Goal: Task Accomplishment & Management: Manage account settings

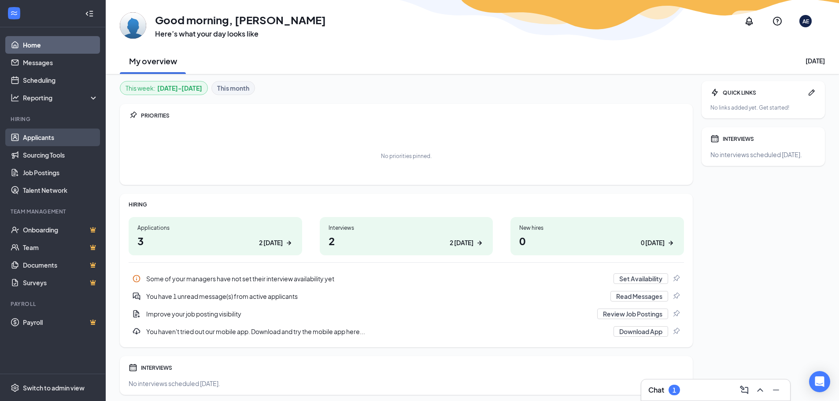
click at [39, 136] on link "Applicants" at bounding box center [60, 138] width 75 height 18
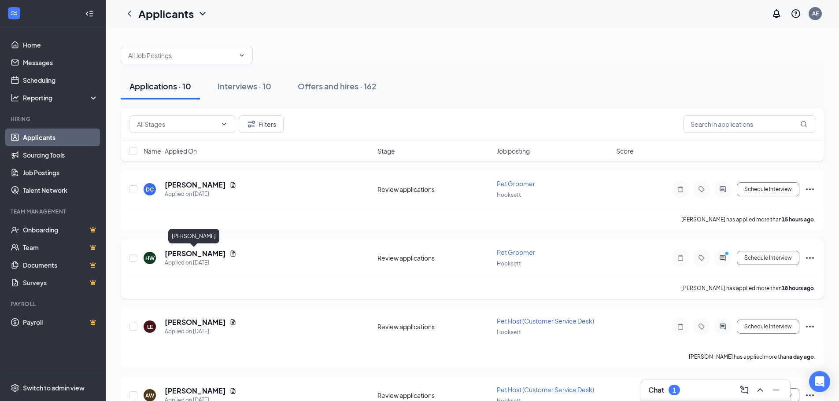
click at [207, 254] on h5 "[PERSON_NAME]" at bounding box center [195, 254] width 61 height 10
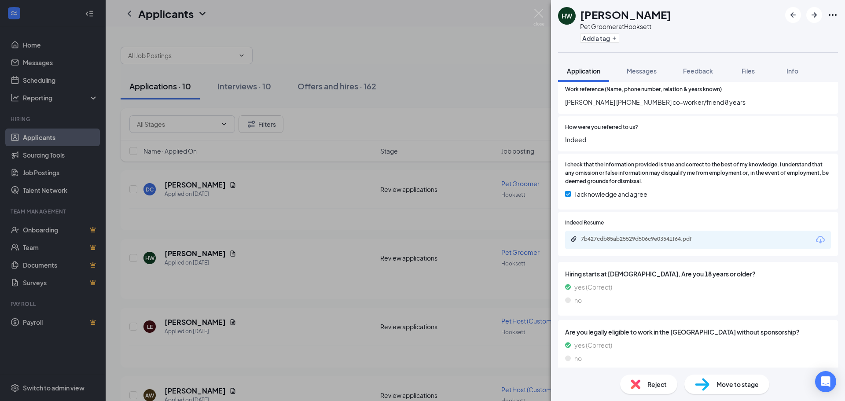
scroll to position [1081, 0]
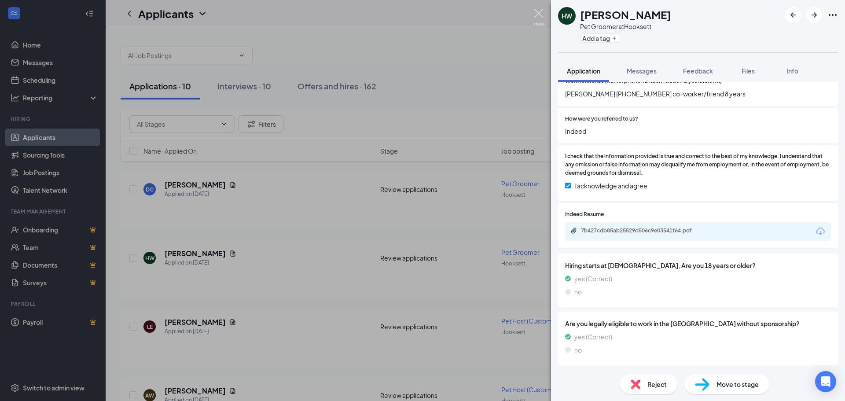
click at [543, 13] on img at bounding box center [539, 17] width 11 height 17
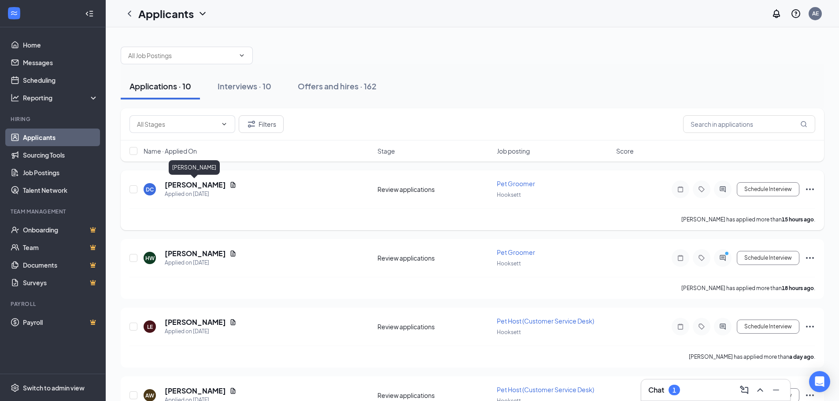
click at [194, 184] on h5 "[PERSON_NAME]" at bounding box center [195, 185] width 61 height 10
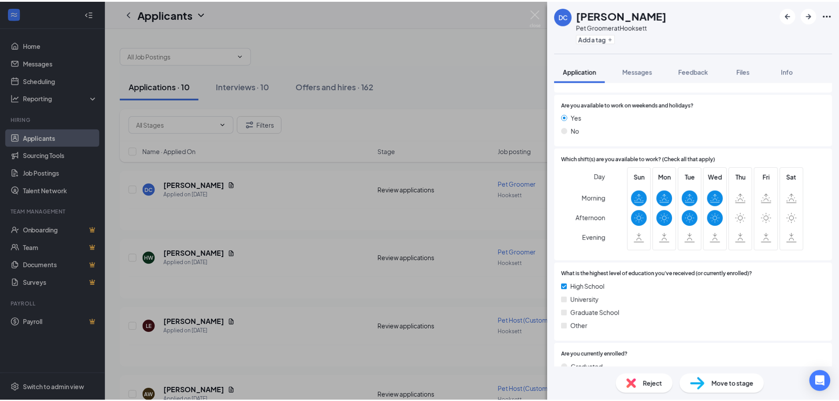
scroll to position [616, 0]
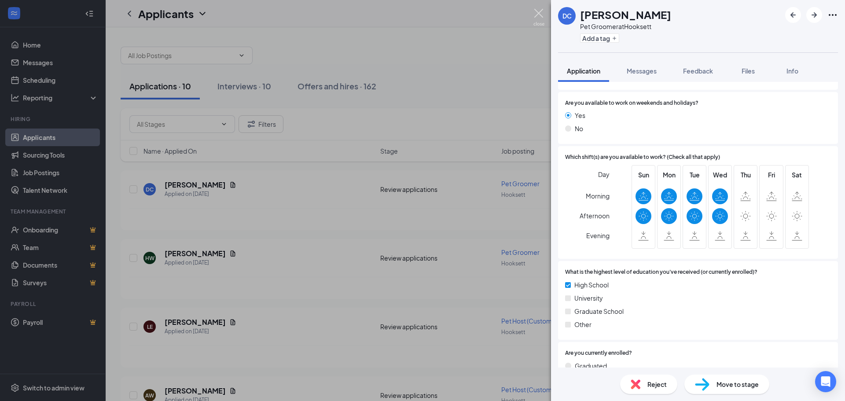
click at [537, 12] on img at bounding box center [539, 17] width 11 height 17
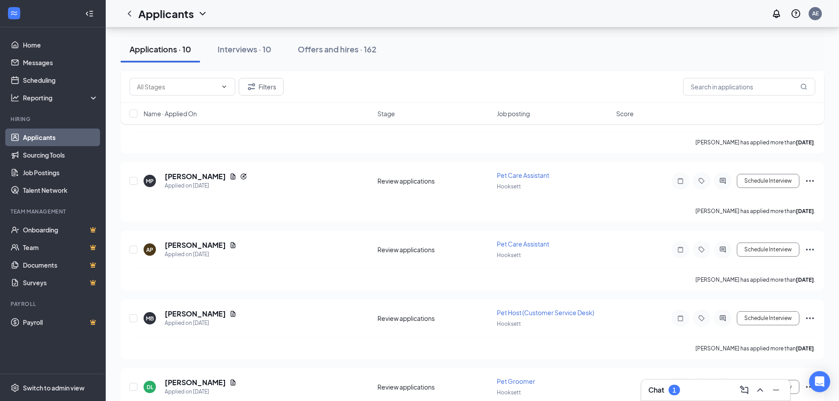
scroll to position [440, 0]
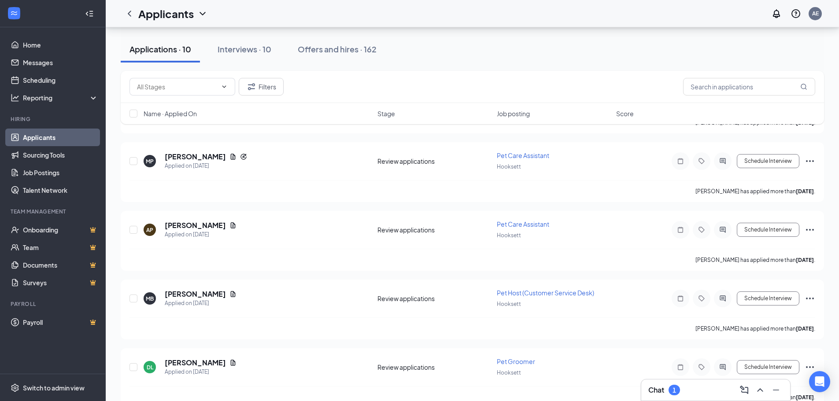
click at [708, 392] on div "Chat 1" at bounding box center [715, 390] width 135 height 14
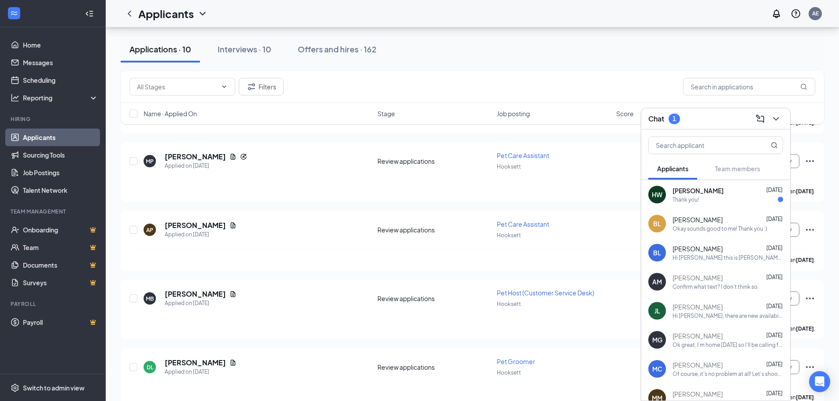
click at [716, 203] on div "HW [PERSON_NAME] [DATE] Thank you!" at bounding box center [715, 194] width 149 height 29
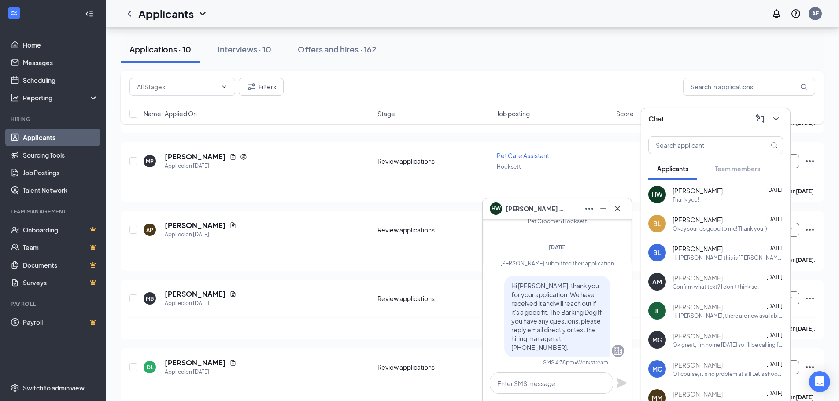
scroll to position [0, 0]
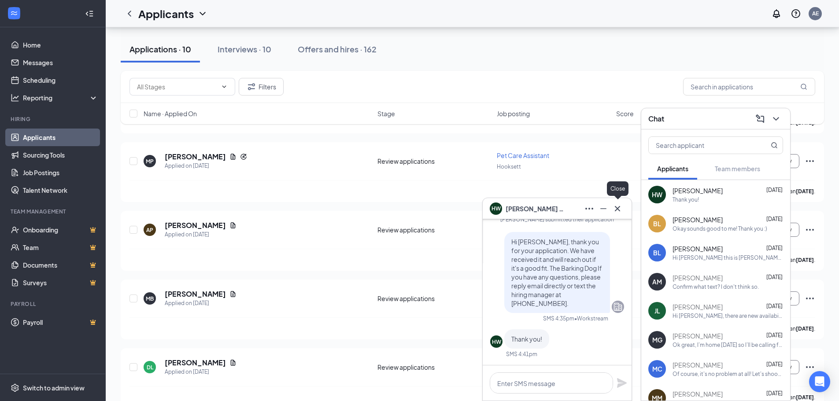
click at [616, 207] on icon "Cross" at bounding box center [617, 208] width 5 height 5
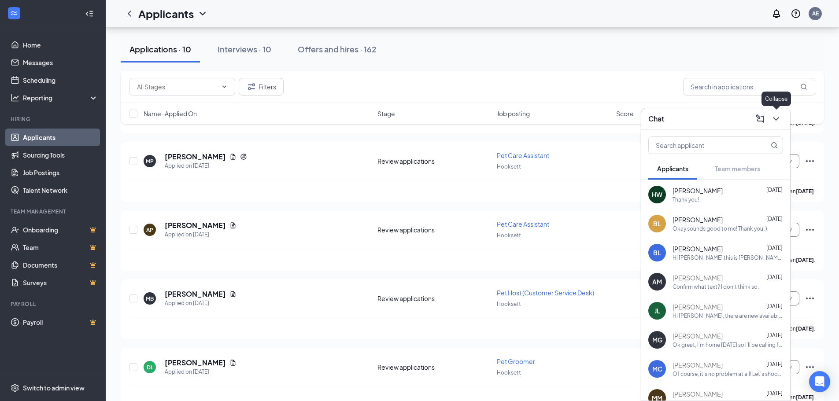
click at [778, 120] on icon "ChevronDown" at bounding box center [775, 119] width 11 height 11
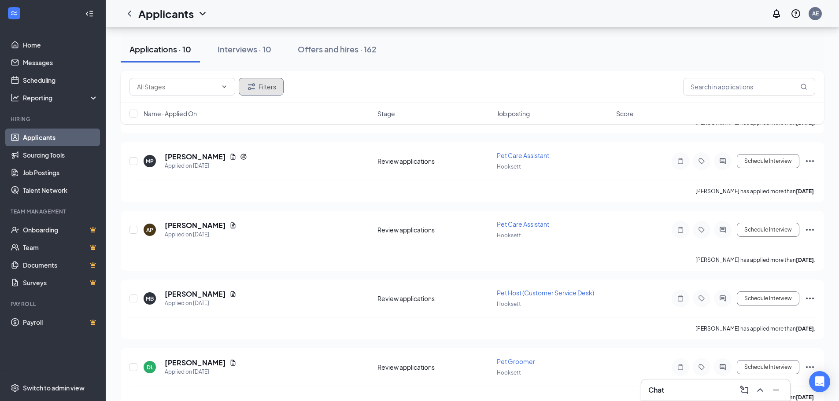
click at [250, 94] on button "Filters" at bounding box center [261, 87] width 45 height 18
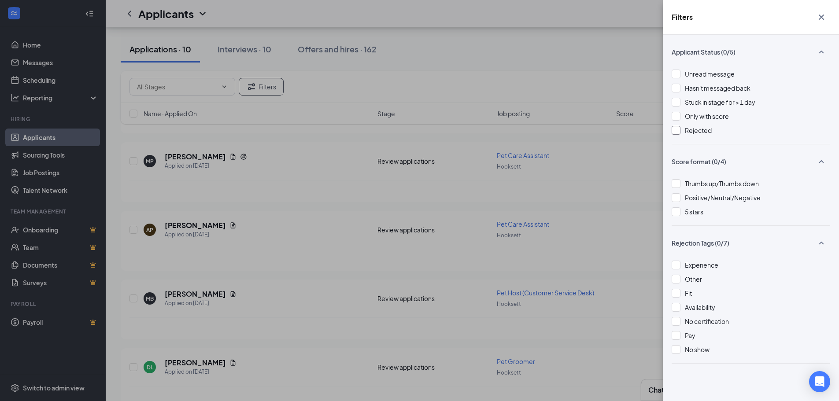
click at [685, 133] on span "Rejected" at bounding box center [698, 130] width 27 height 8
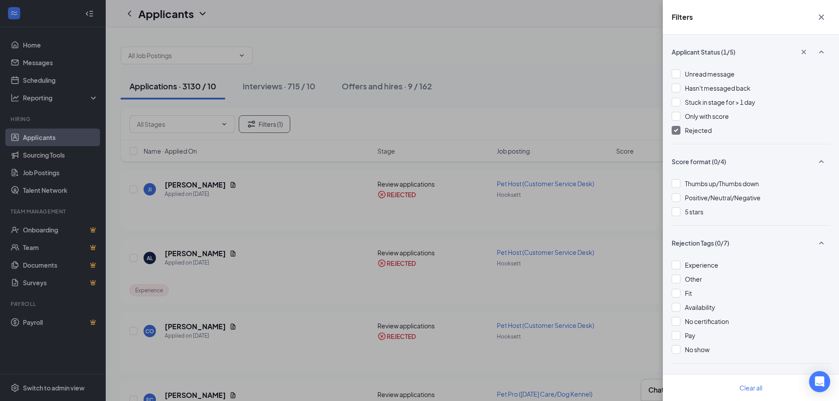
click at [825, 18] on icon "Cross" at bounding box center [821, 17] width 11 height 11
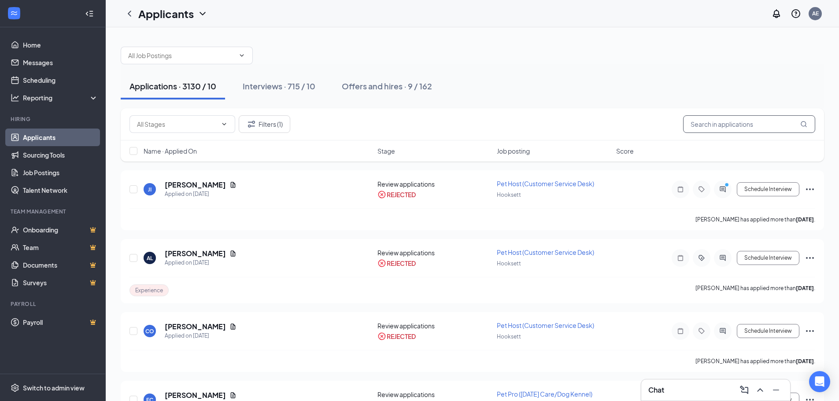
click at [737, 127] on input "text" at bounding box center [749, 124] width 132 height 18
click at [722, 187] on icon "PrimaryDot" at bounding box center [727, 185] width 11 height 7
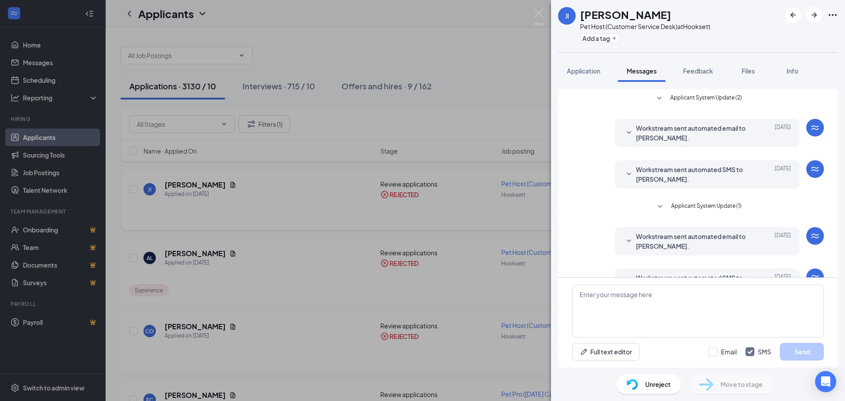
scroll to position [76, 0]
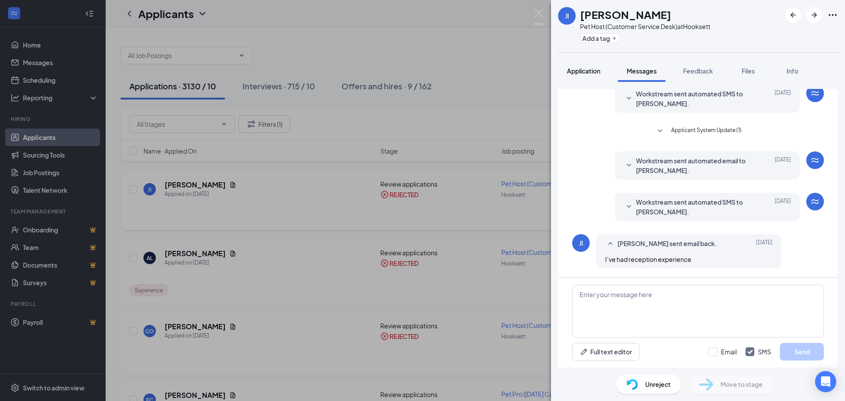
click at [583, 77] on button "Application" at bounding box center [583, 71] width 51 height 22
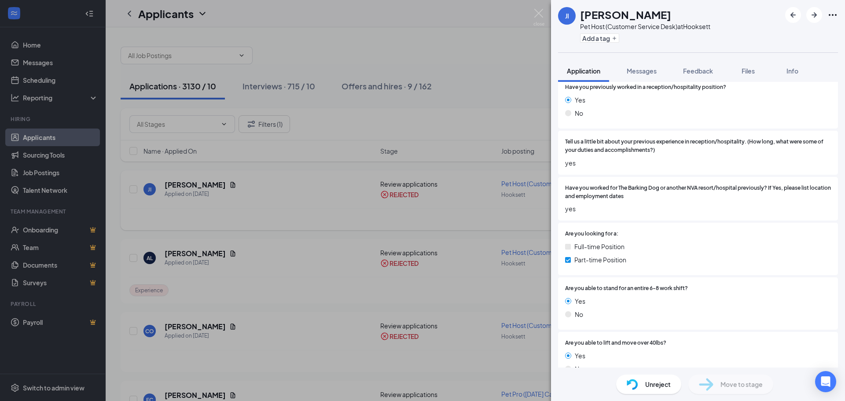
scroll to position [308, 0]
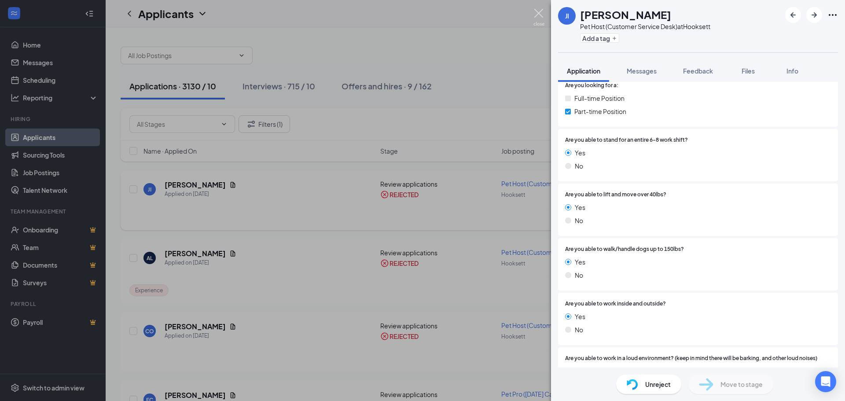
click at [538, 15] on img at bounding box center [539, 17] width 11 height 17
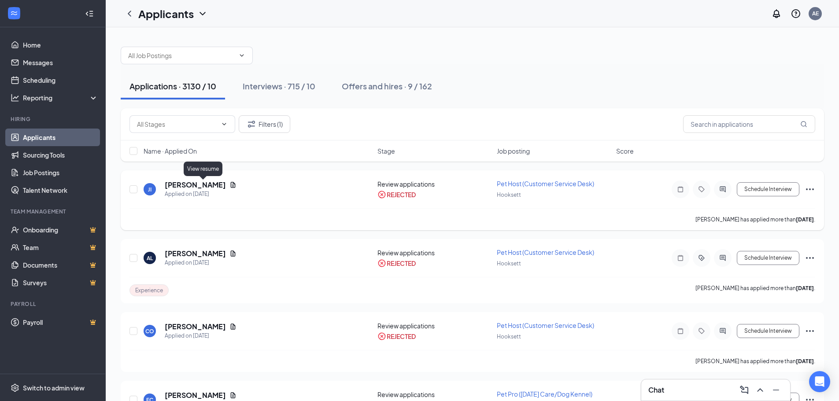
click at [229, 181] on icon "Document" at bounding box center [232, 184] width 7 height 7
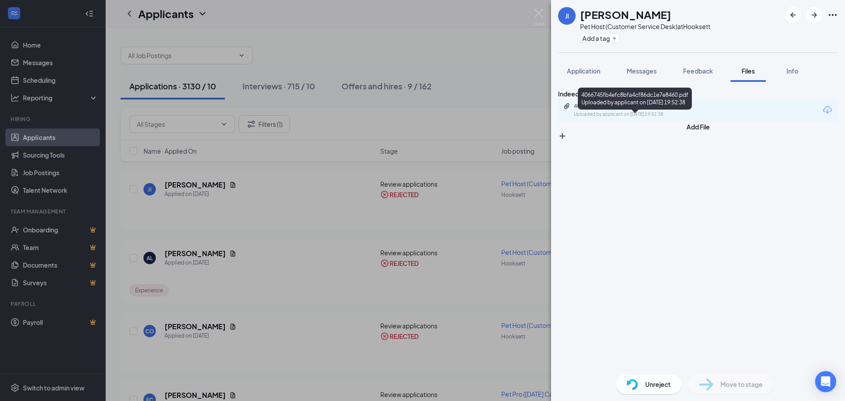
click at [677, 118] on div "Uploaded by applicant on [DATE] 19:52:38" at bounding box center [640, 114] width 132 height 7
click at [539, 14] on img at bounding box center [539, 17] width 11 height 17
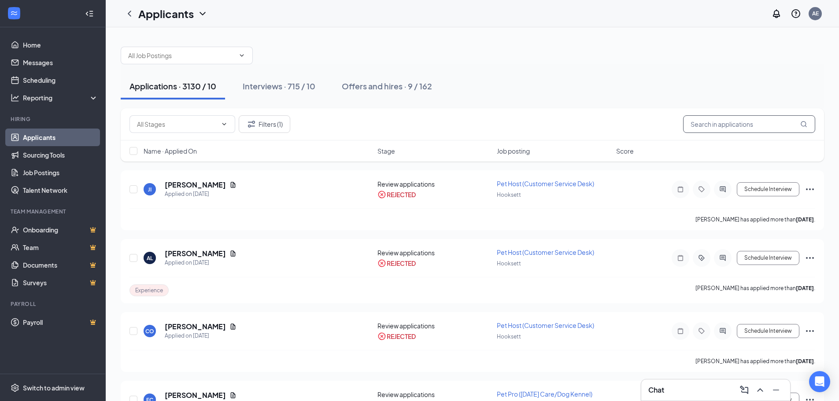
click at [693, 124] on input "text" at bounding box center [749, 124] width 132 height 18
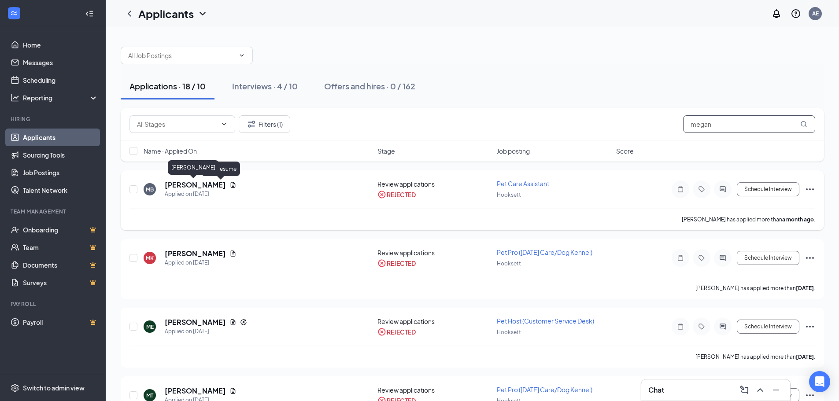
type input "megan"
click at [189, 185] on h5 "[PERSON_NAME]" at bounding box center [195, 185] width 61 height 10
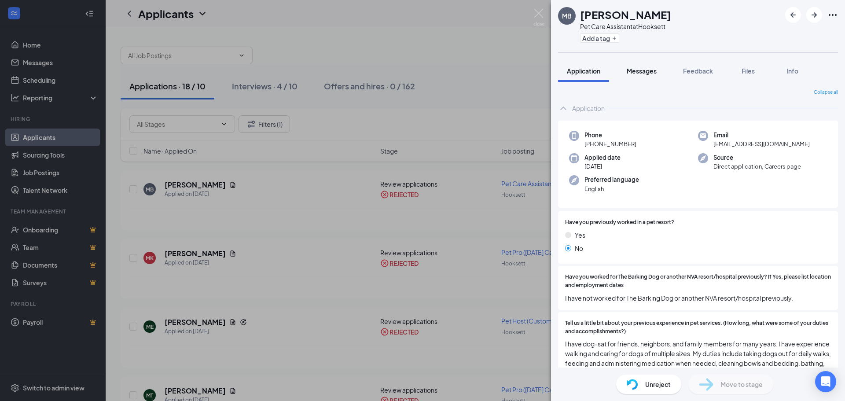
click at [637, 77] on button "Messages" at bounding box center [642, 71] width 48 height 22
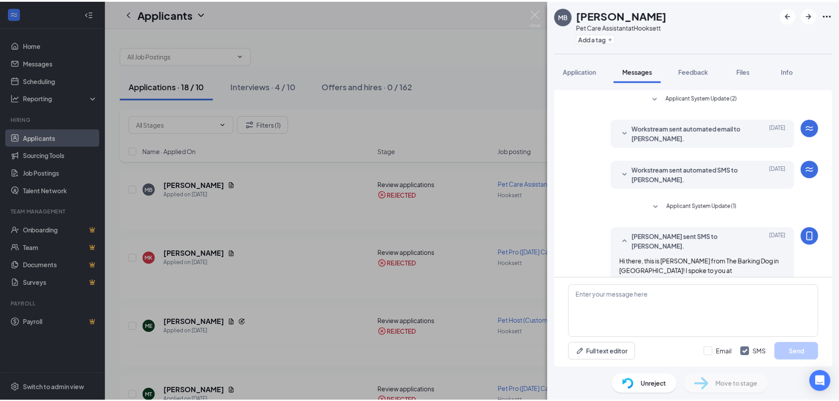
scroll to position [21, 0]
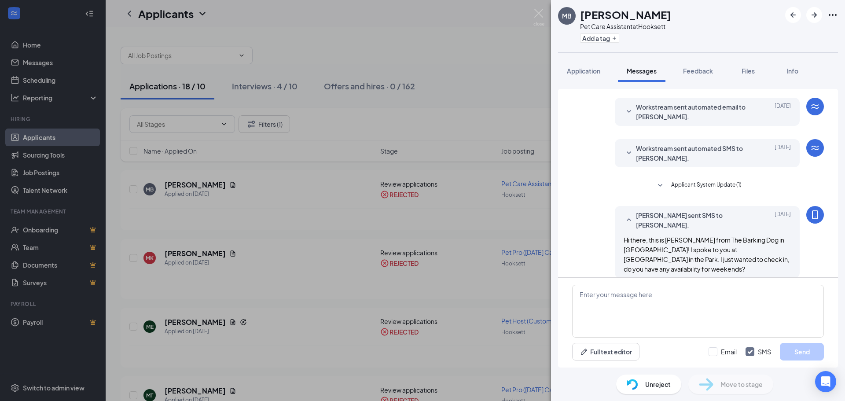
click at [640, 383] on div "Unreject" at bounding box center [648, 384] width 65 height 19
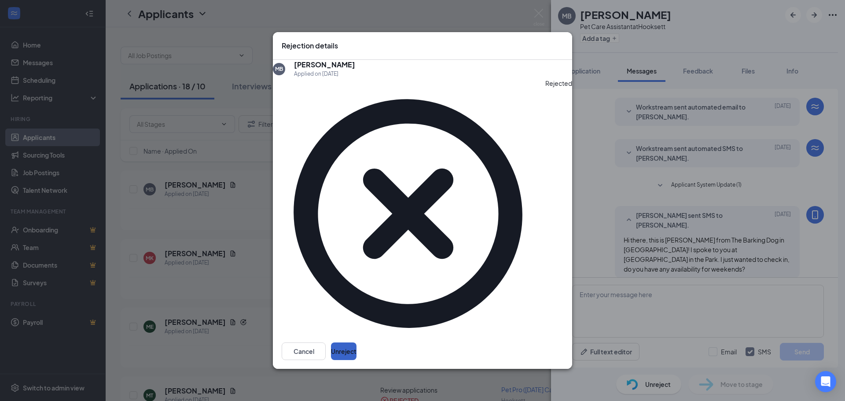
click at [357, 343] on button "Unreject" at bounding box center [344, 352] width 26 height 18
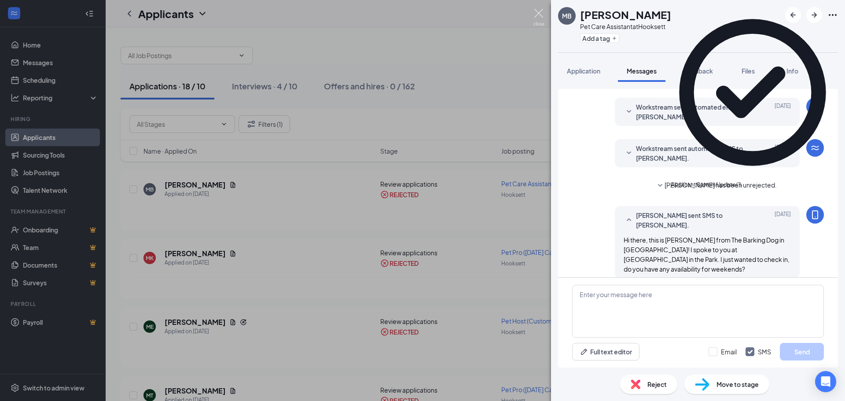
click at [542, 18] on img at bounding box center [539, 17] width 11 height 17
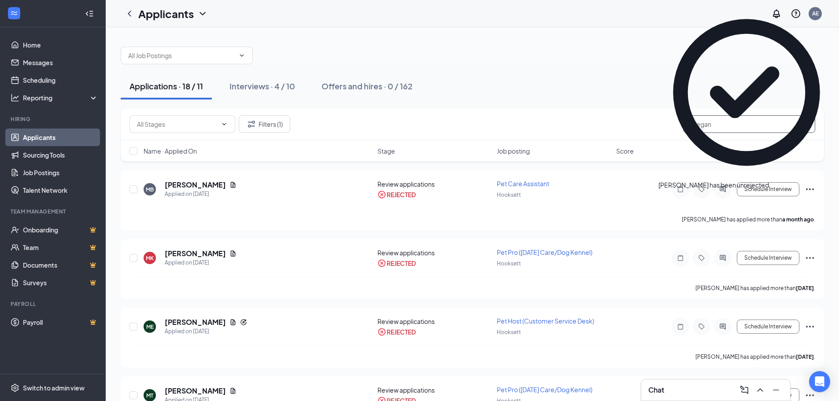
click at [723, 120] on input "megan" at bounding box center [749, 124] width 132 height 18
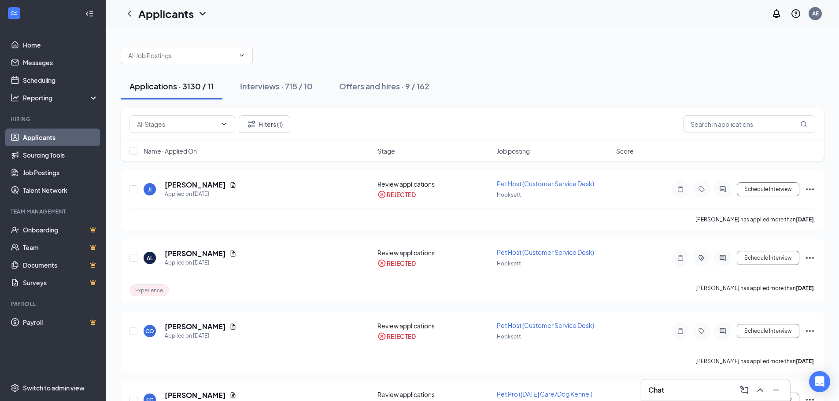
click at [517, 108] on div "Applications · 3130 / 11 Interviews · 715 / 10 Offers and hires · 9 / 162" at bounding box center [472, 86] width 703 height 44
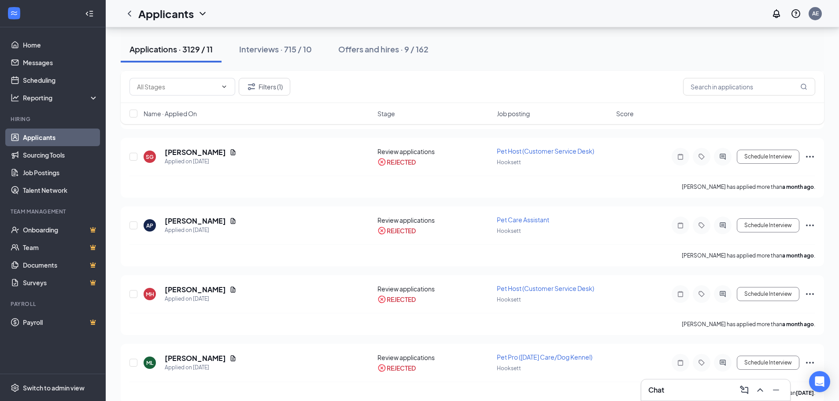
scroll to position [3170, 0]
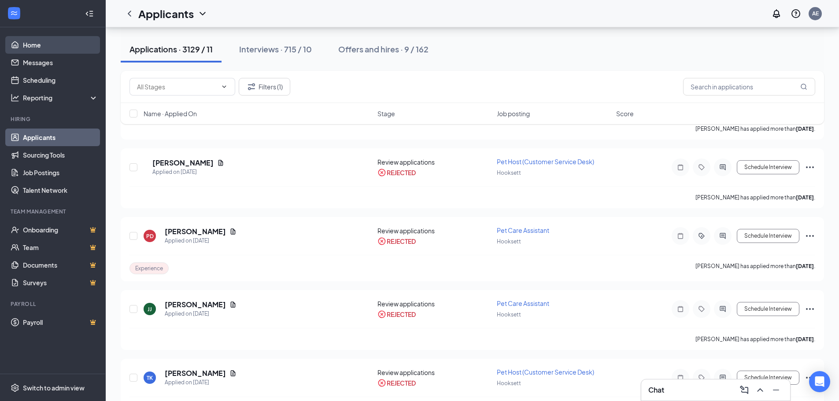
click at [57, 51] on link "Home" at bounding box center [60, 45] width 75 height 18
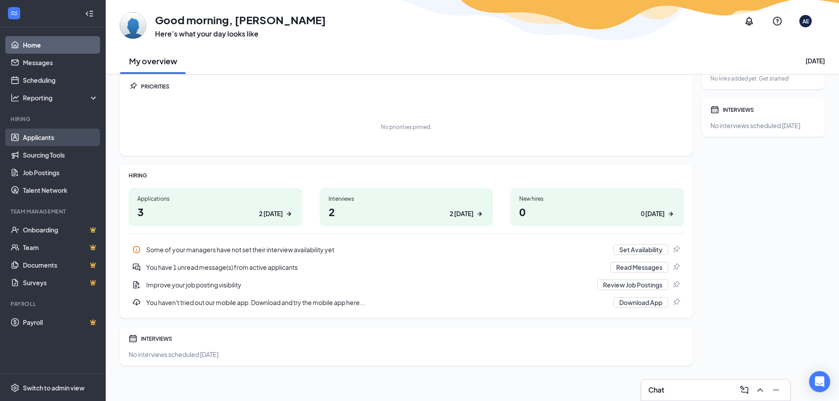
scroll to position [11, 0]
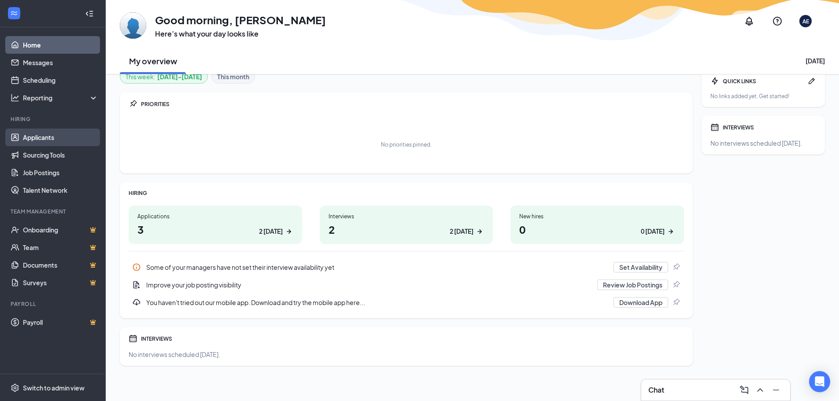
click at [55, 136] on link "Applicants" at bounding box center [60, 138] width 75 height 18
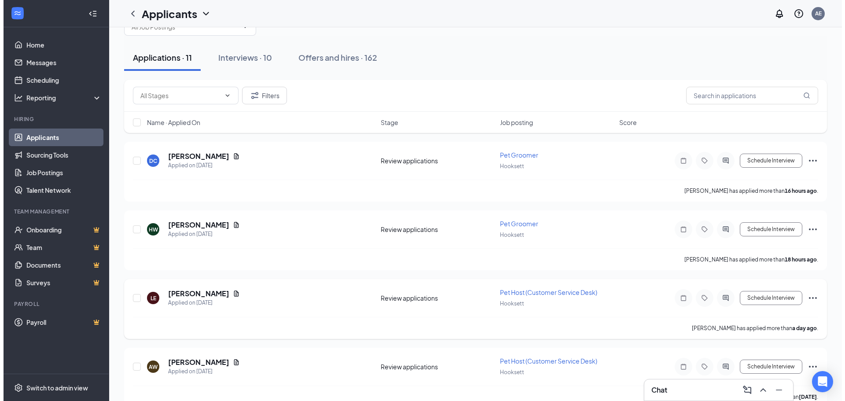
scroll to position [44, 0]
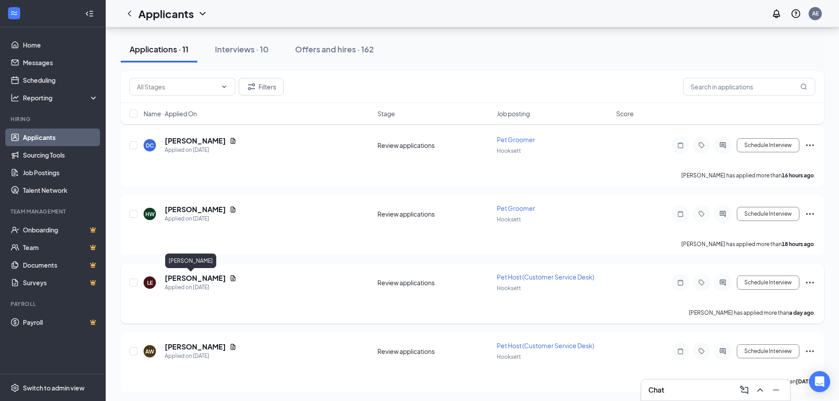
click at [186, 279] on h5 "[PERSON_NAME]" at bounding box center [195, 278] width 61 height 10
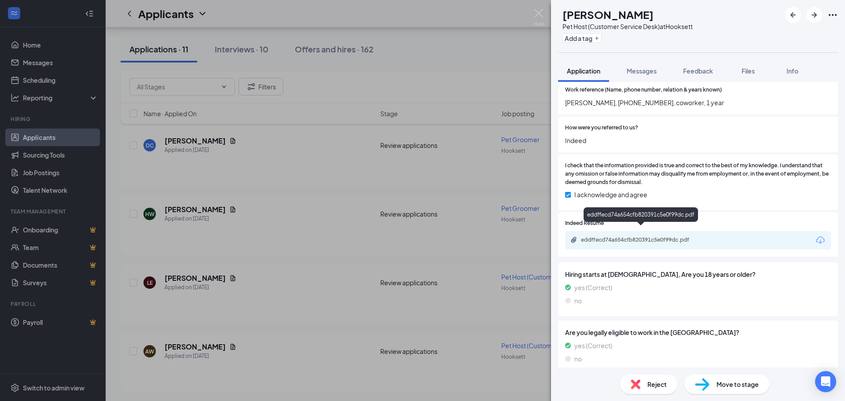
scroll to position [987, 0]
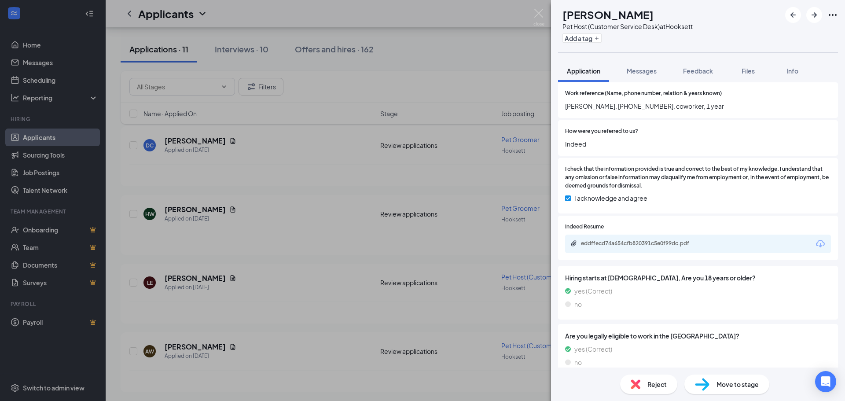
click at [649, 235] on div "eddffecd74a654cfb820391c5e0f99dc.pdf" at bounding box center [698, 244] width 266 height 18
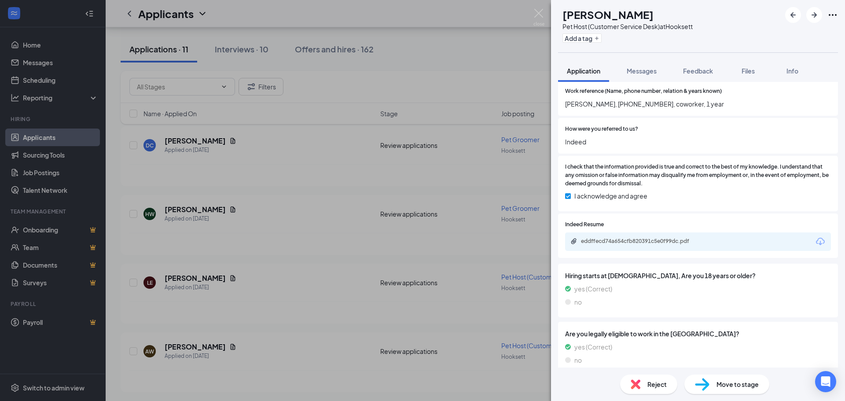
scroll to position [991, 0]
click at [647, 236] on div "eddffecd74a654cfb820391c5e0f99dc.pdf" at bounding box center [642, 239] width 123 height 7
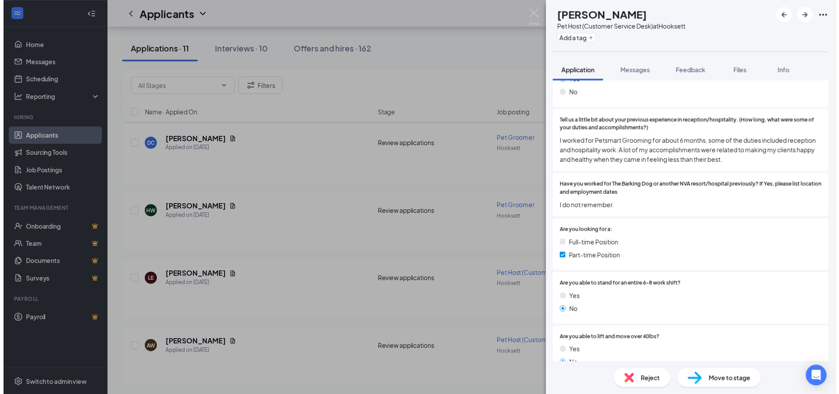
scroll to position [176, 0]
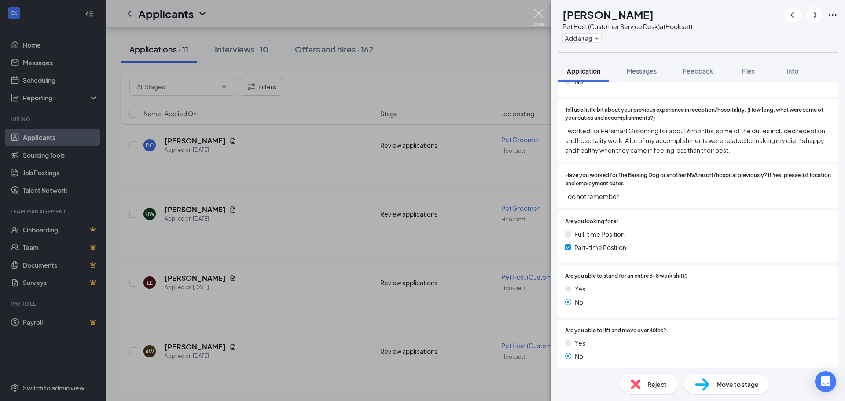
click at [537, 10] on img at bounding box center [539, 17] width 11 height 17
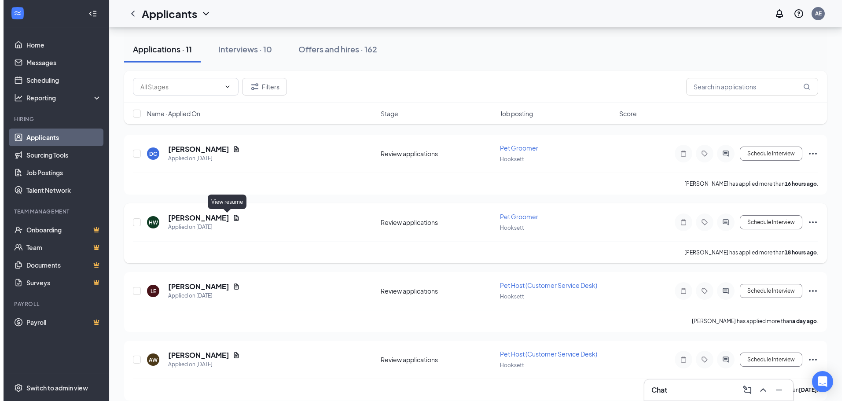
scroll to position [88, 0]
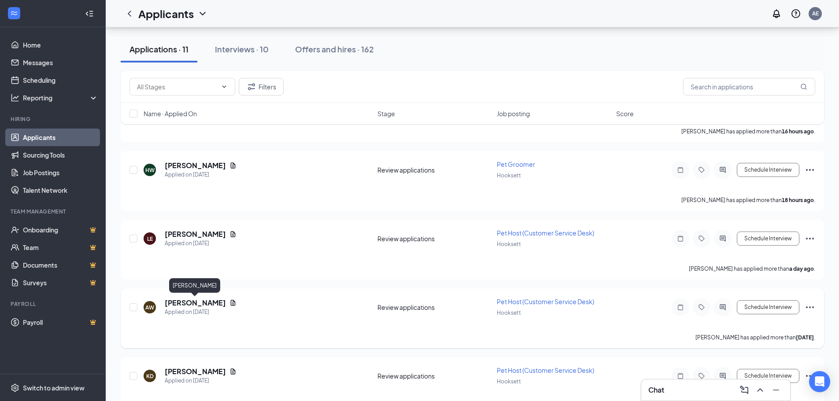
click at [198, 304] on h5 "[PERSON_NAME]" at bounding box center [195, 303] width 61 height 10
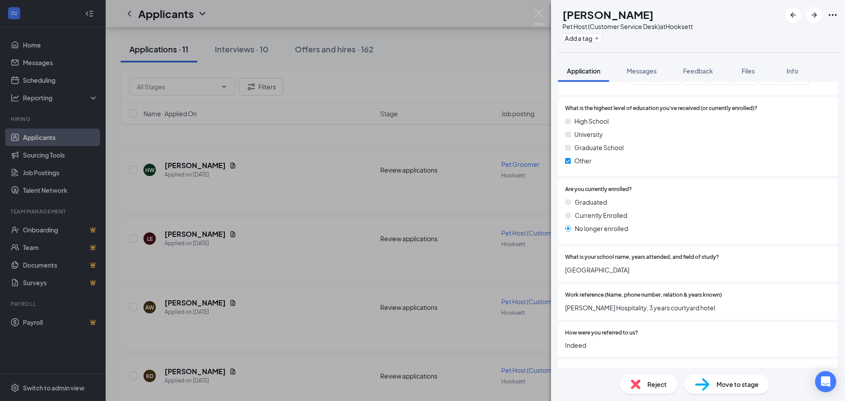
scroll to position [881, 0]
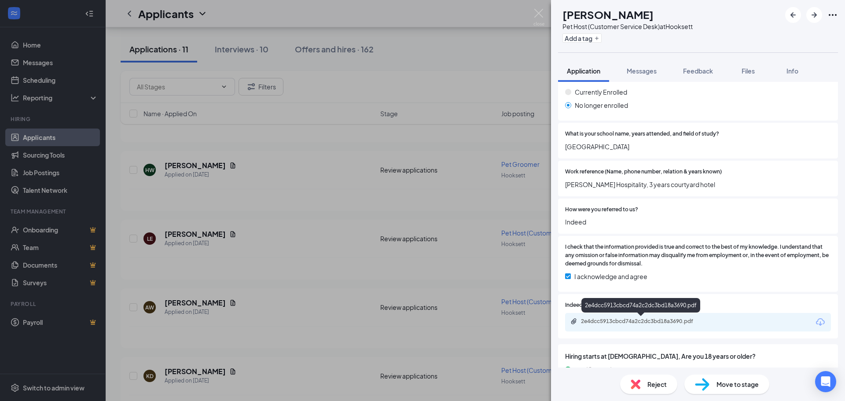
click at [619, 318] on div "2e4dcc5913cbcd74a2c2dc3bd18a3690.pdf" at bounding box center [642, 321] width 123 height 7
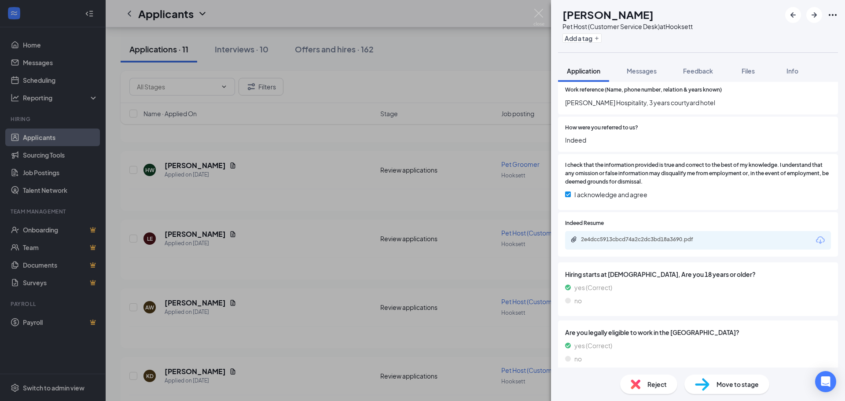
scroll to position [971, 0]
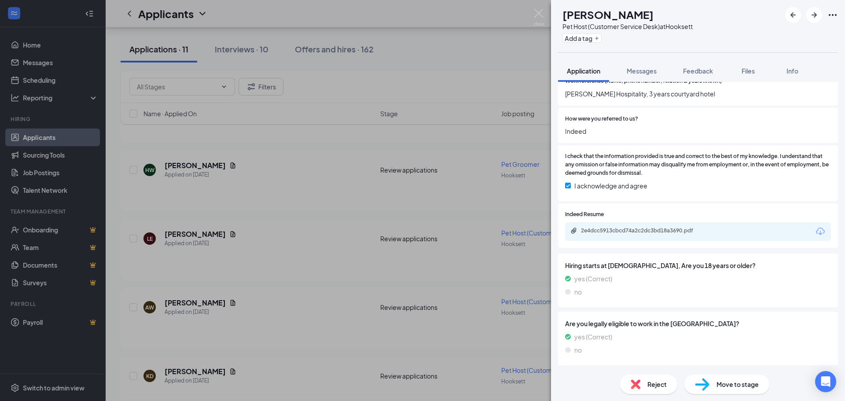
click at [278, 307] on div "AW [PERSON_NAME] Pet Host (Customer Service Desk) at [GEOGRAPHIC_DATA] Add a ta…" at bounding box center [422, 200] width 845 height 401
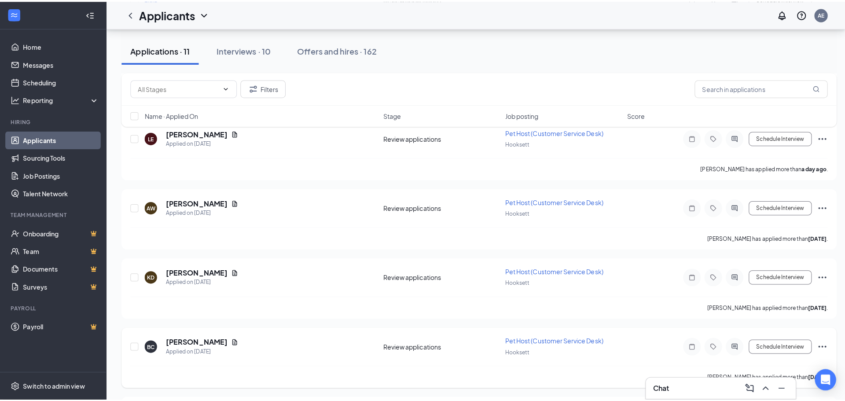
scroll to position [220, 0]
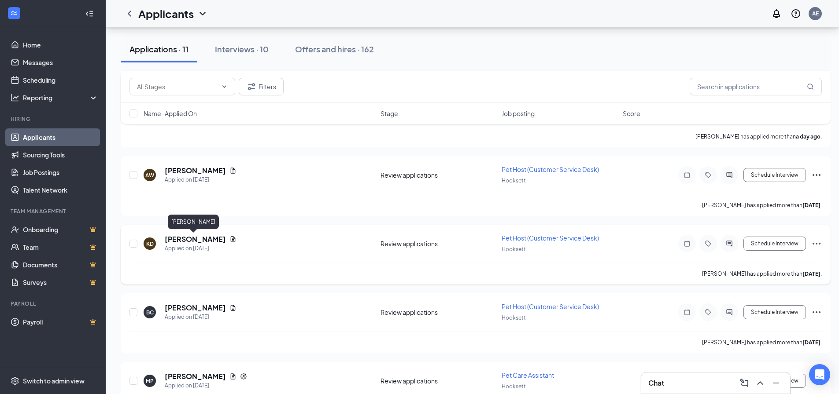
click at [202, 243] on h5 "[PERSON_NAME]" at bounding box center [195, 240] width 61 height 10
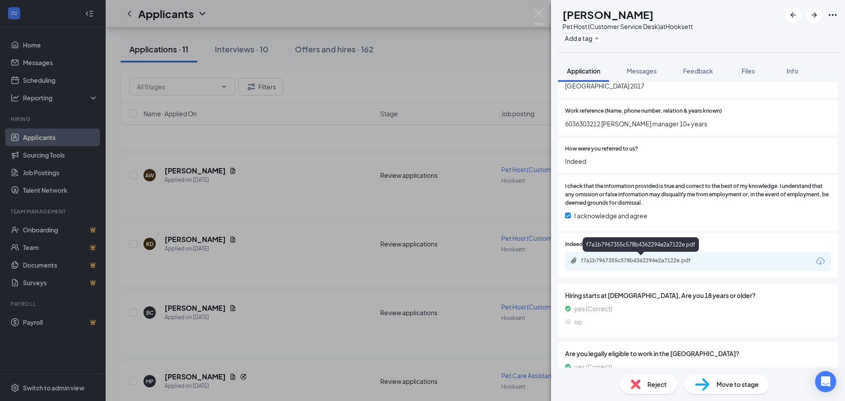
scroll to position [881, 0]
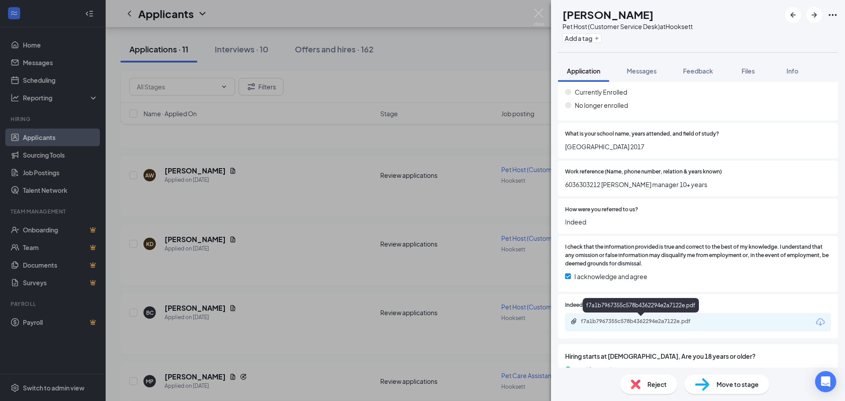
click at [671, 322] on div "f7a1b7967355c578b4362294e2a7122e.pdf" at bounding box center [642, 321] width 123 height 7
click at [610, 324] on div "f7a1b7967355c578b4362294e2a7122e.pdf" at bounding box center [642, 321] width 123 height 7
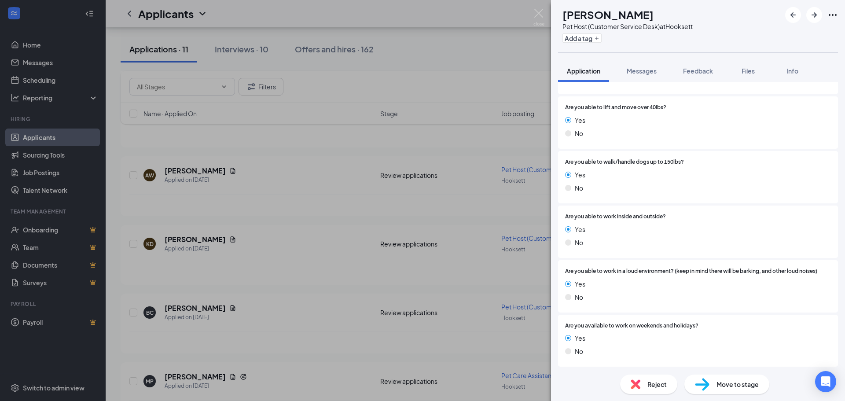
scroll to position [528, 0]
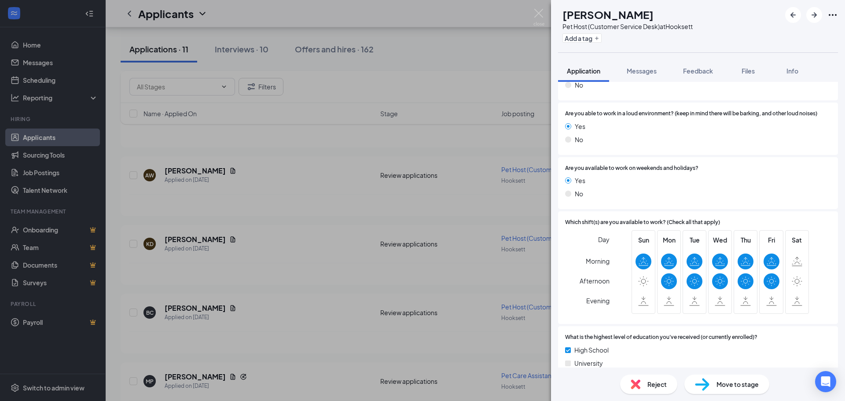
click at [660, 382] on span "Reject" at bounding box center [657, 385] width 19 height 10
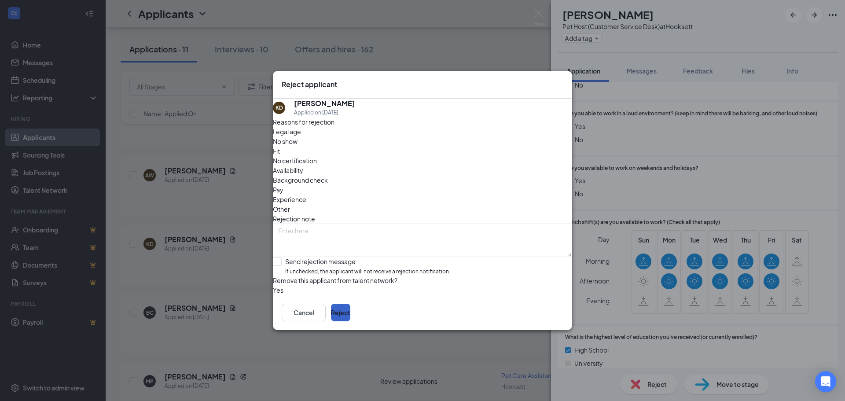
click at [350, 319] on button "Reject" at bounding box center [340, 313] width 19 height 18
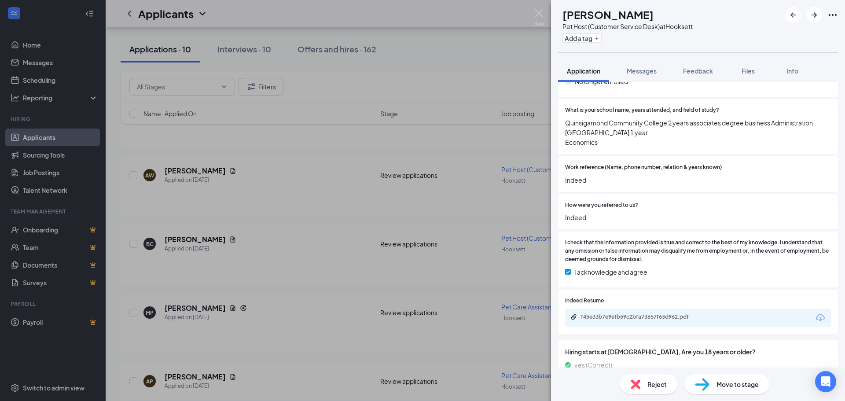
scroll to position [925, 0]
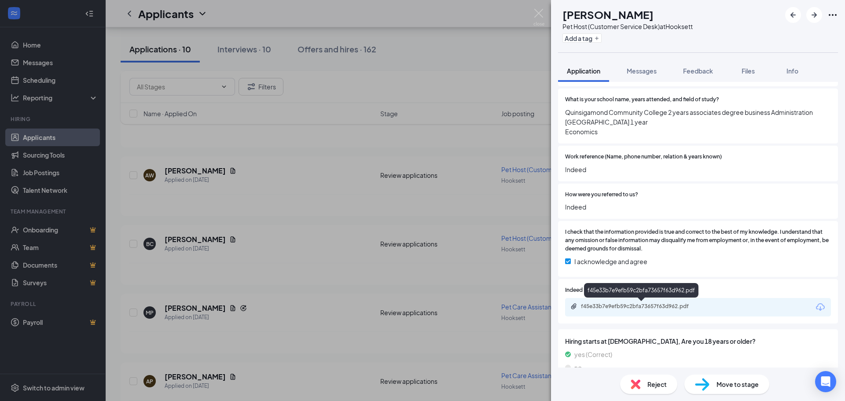
click at [645, 305] on div "f45e33b7e9efb59c2bfa73657f63d962.pdf" at bounding box center [642, 306] width 123 height 7
click at [652, 385] on span "Reject" at bounding box center [657, 385] width 19 height 10
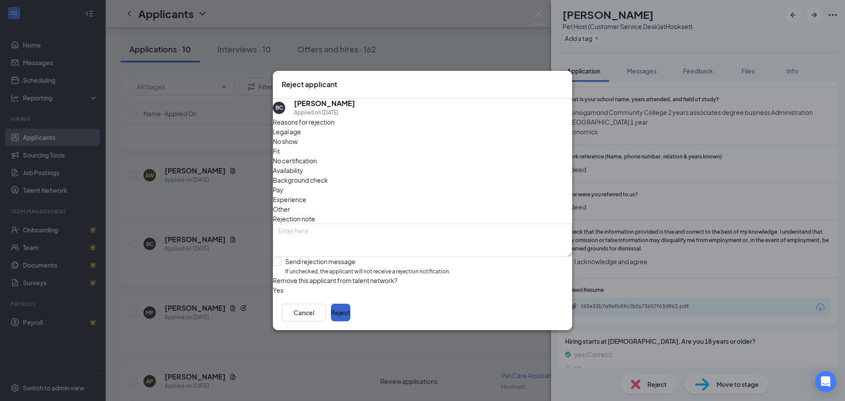
click at [350, 320] on button "Reject" at bounding box center [340, 313] width 19 height 18
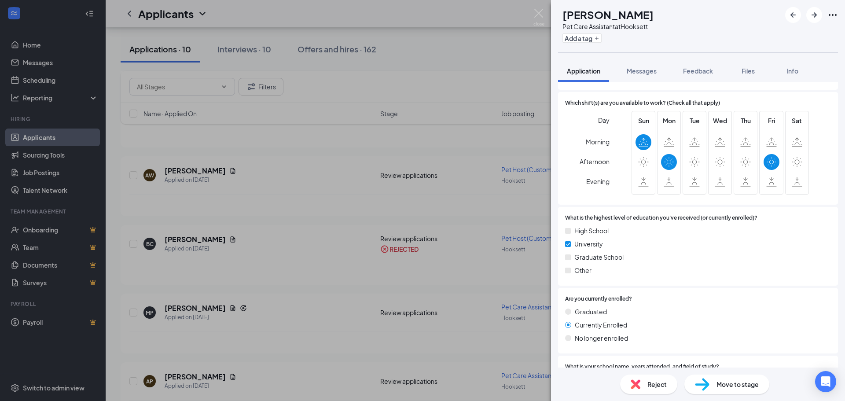
scroll to position [623, 0]
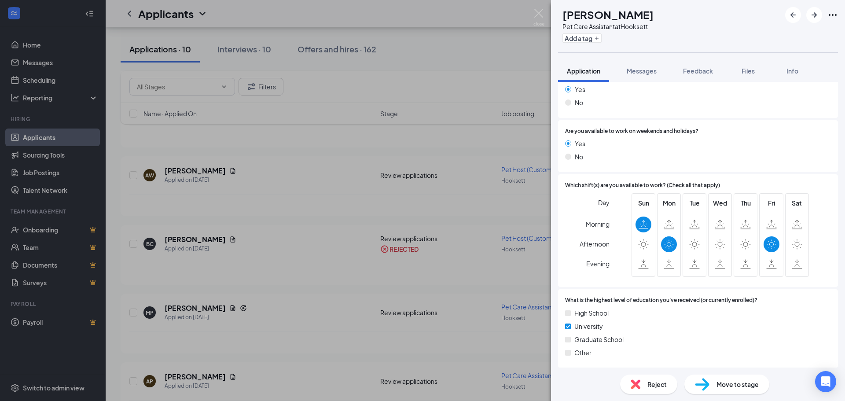
click at [658, 388] on span "Reject" at bounding box center [657, 385] width 19 height 10
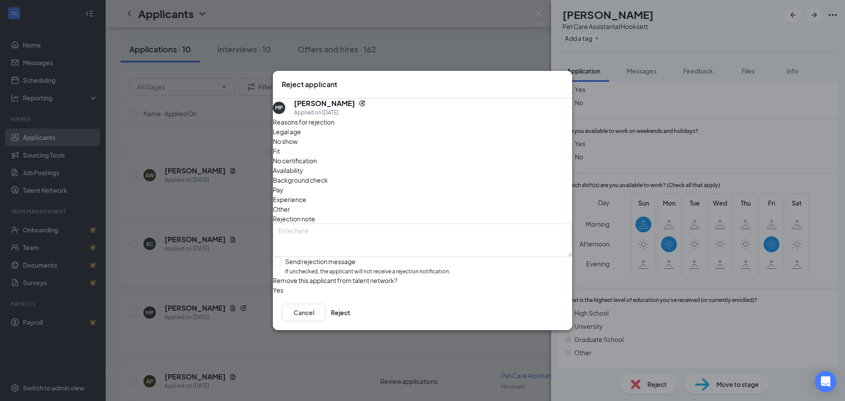
click at [458, 166] on div "Availability" at bounding box center [422, 171] width 299 height 10
click at [350, 321] on button "Reject" at bounding box center [340, 313] width 19 height 18
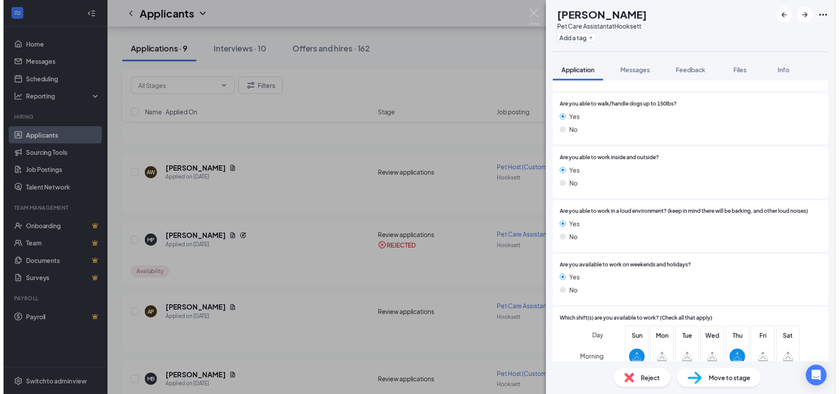
scroll to position [660, 0]
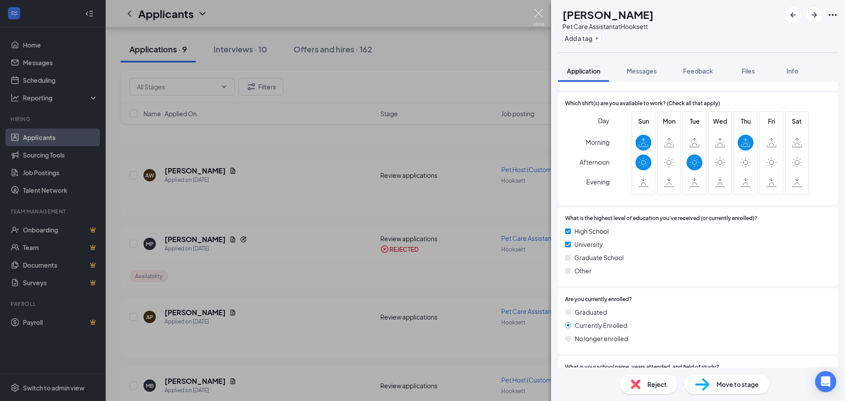
click at [540, 15] on img at bounding box center [539, 17] width 11 height 17
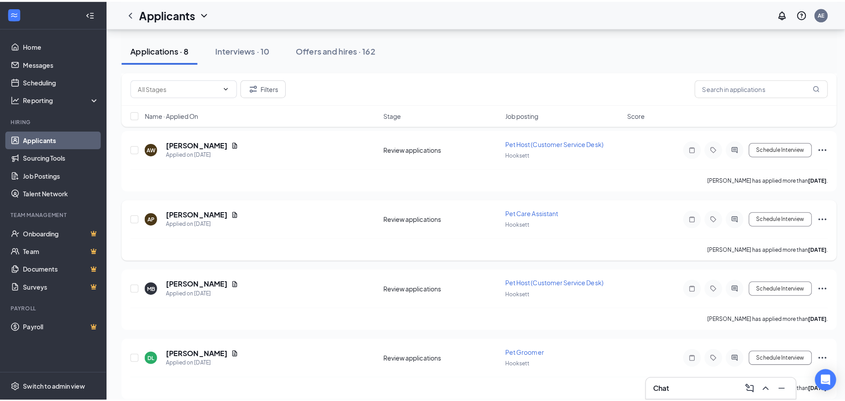
scroll to position [264, 0]
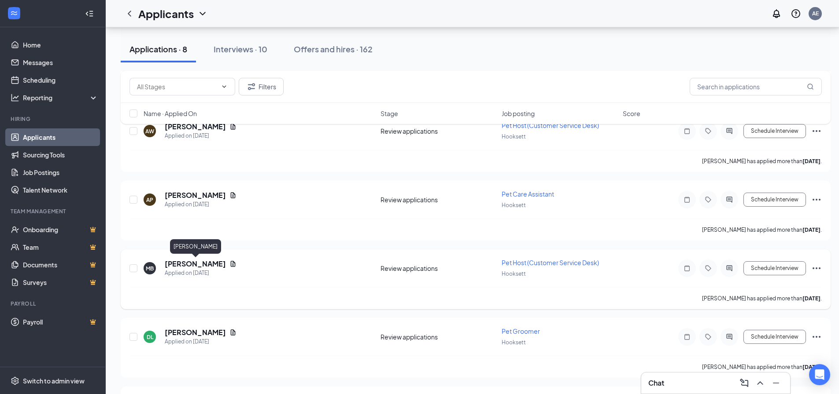
click at [209, 262] on h5 "[PERSON_NAME]" at bounding box center [195, 264] width 61 height 10
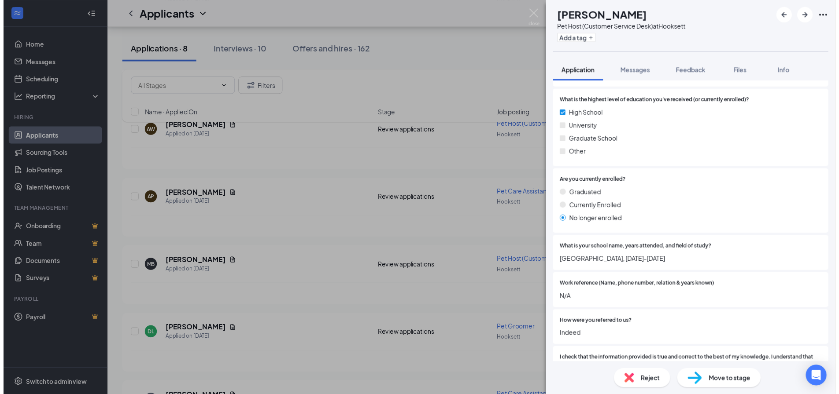
scroll to position [925, 0]
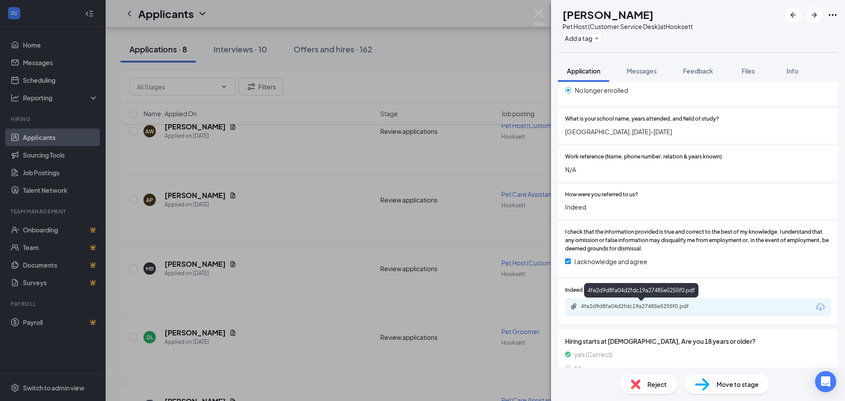
click at [640, 308] on div "4fe2d9d8fa04d2fdc19a27485e5255f0.pdf" at bounding box center [642, 306] width 123 height 7
click at [335, 225] on div "MB [PERSON_NAME] Pet Host (Customer Service Desk) at [GEOGRAPHIC_DATA] Add a ta…" at bounding box center [422, 200] width 845 height 401
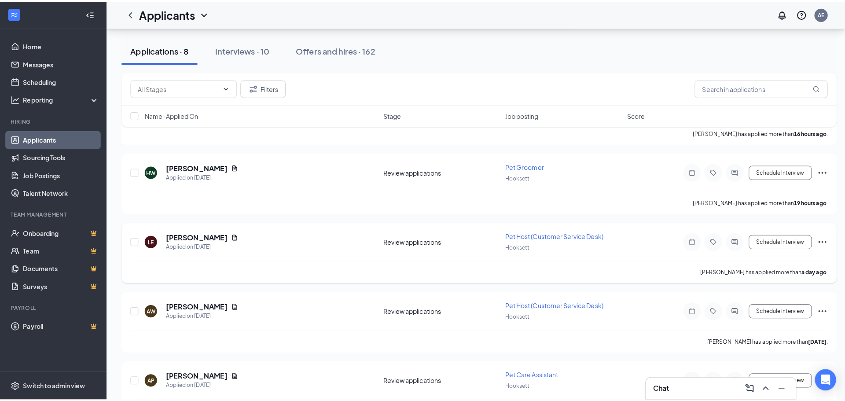
scroll to position [44, 0]
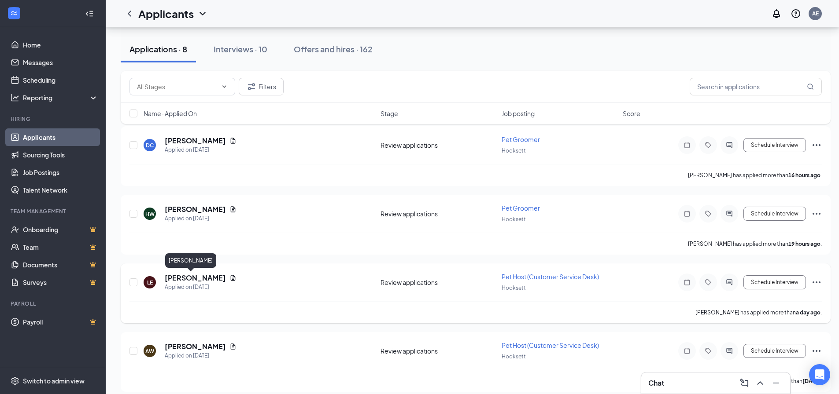
click at [174, 280] on h5 "[PERSON_NAME]" at bounding box center [195, 278] width 61 height 10
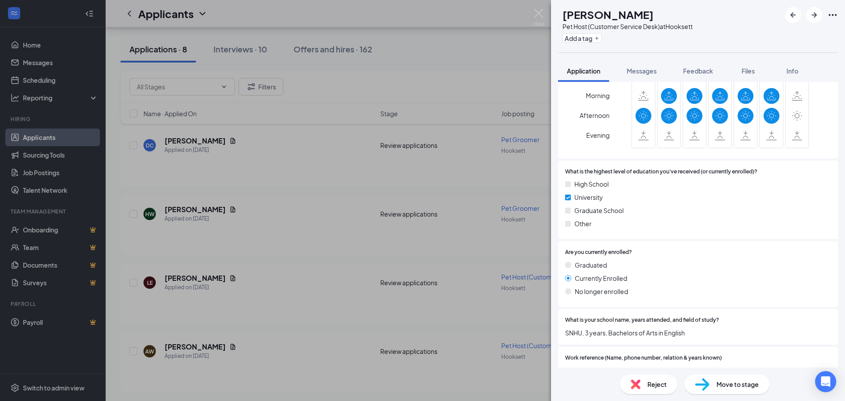
scroll to position [881, 0]
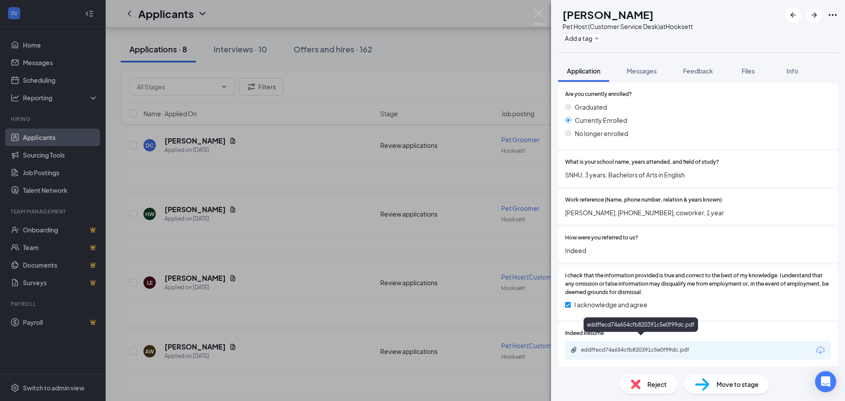
click at [639, 347] on div "eddffecd74a654cfb820391c5e0f99dc.pdf" at bounding box center [642, 350] width 123 height 7
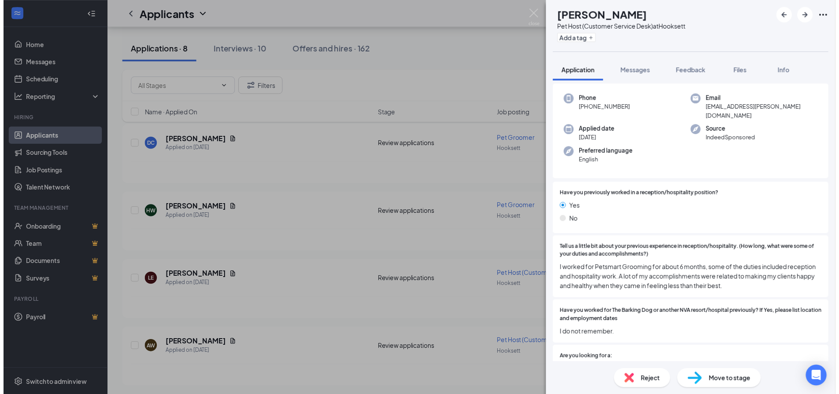
scroll to position [0, 0]
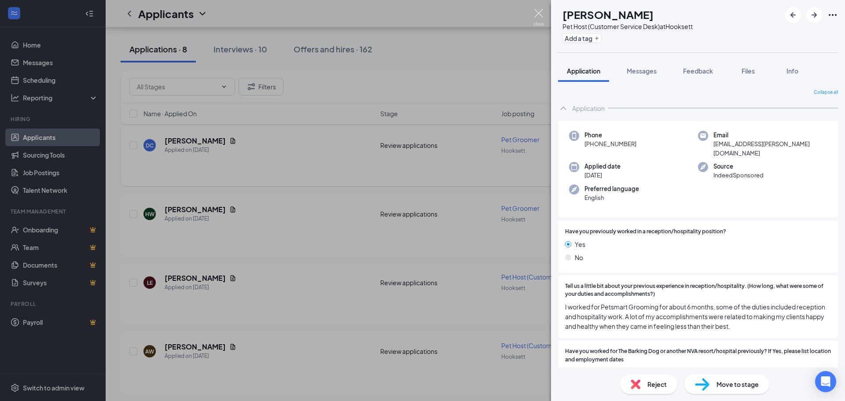
drag, startPoint x: 538, startPoint y: 13, endPoint x: 343, endPoint y: 136, distance: 230.5
click at [538, 13] on img at bounding box center [539, 17] width 11 height 17
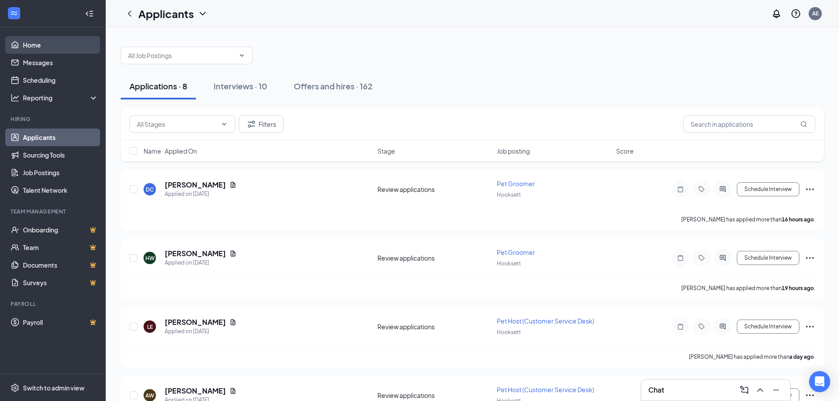
click at [48, 47] on link "Home" at bounding box center [60, 45] width 75 height 18
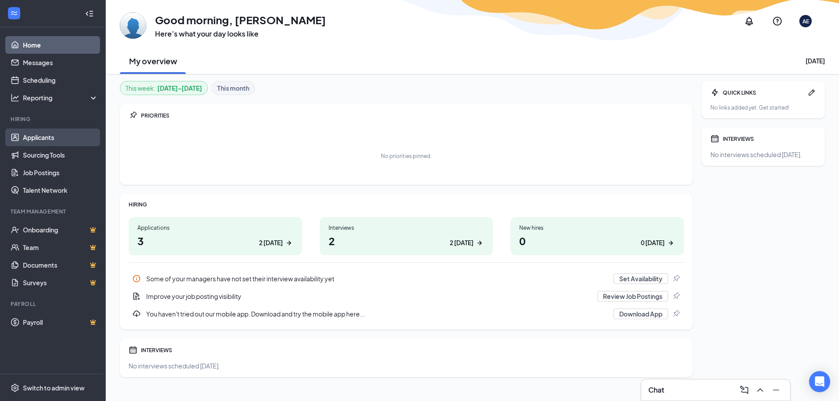
click at [63, 143] on link "Applicants" at bounding box center [60, 138] width 75 height 18
